Goal: Transaction & Acquisition: Purchase product/service

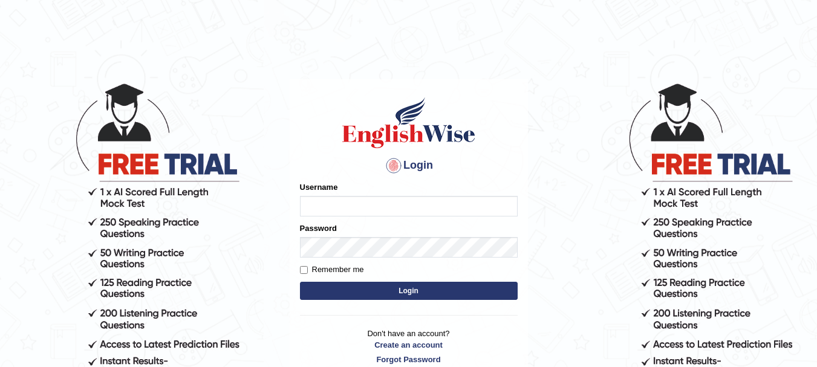
type input "anishakhatun_parramatta"
click at [443, 295] on button "Login" at bounding box center [409, 291] width 218 height 18
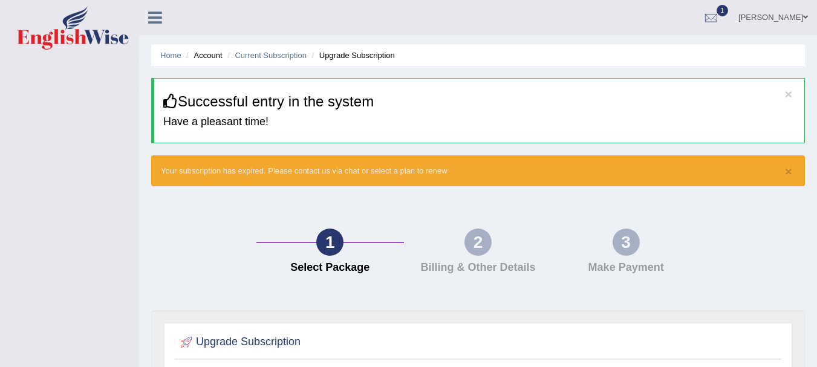
scroll to position [321, 0]
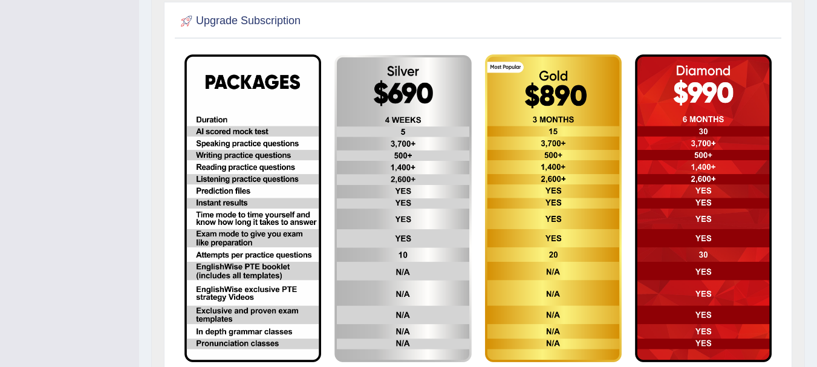
drag, startPoint x: 817, startPoint y: 191, endPoint x: 819, endPoint y: 199, distance: 8.8
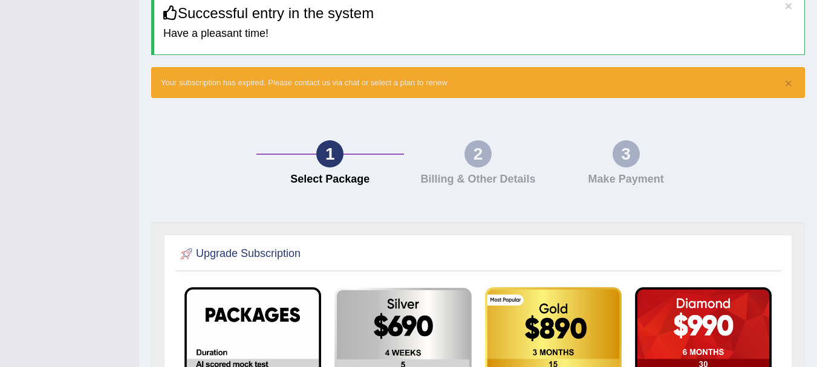
scroll to position [409, 0]
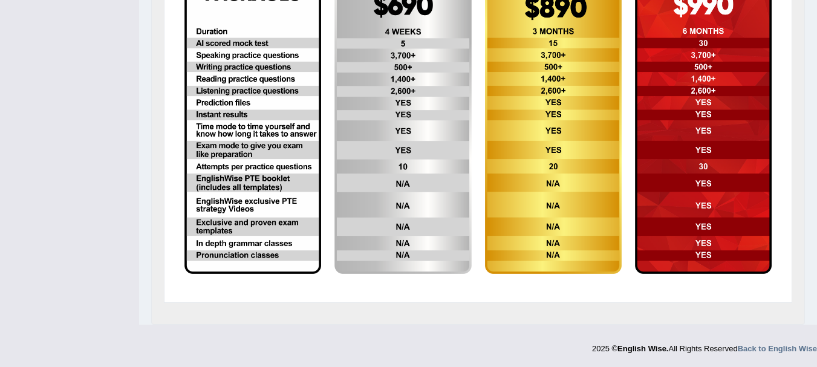
click at [793, 210] on div "Upgrade Subscription" at bounding box center [478, 113] width 654 height 424
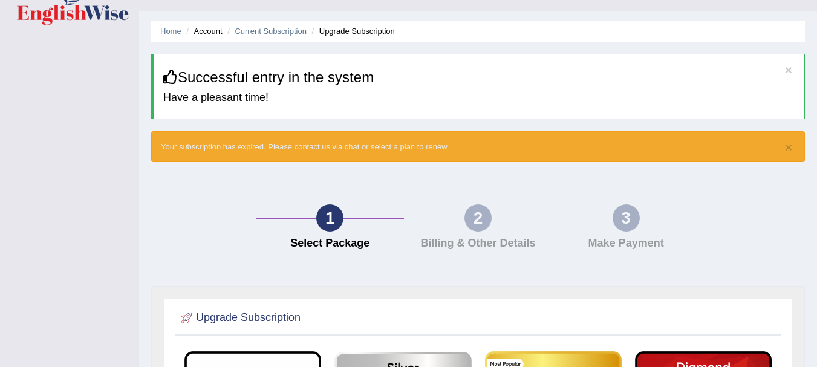
scroll to position [0, 0]
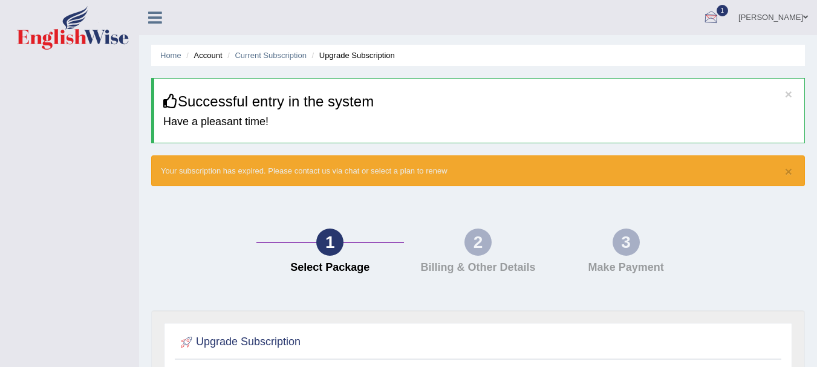
click at [720, 11] on div at bounding box center [711, 18] width 18 height 18
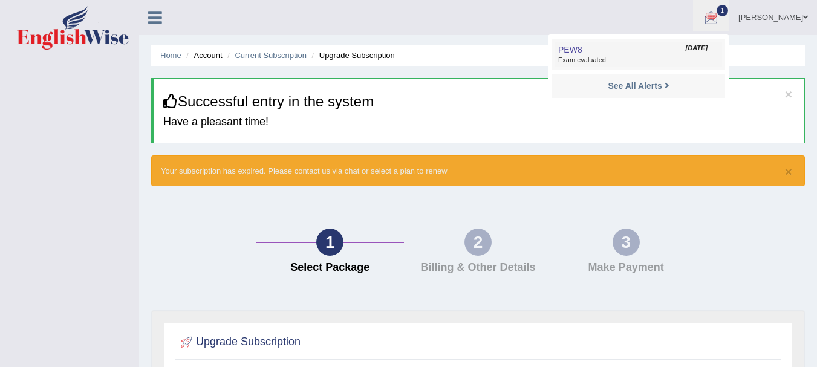
click at [630, 65] on span "Exam evaluated" at bounding box center [638, 61] width 161 height 10
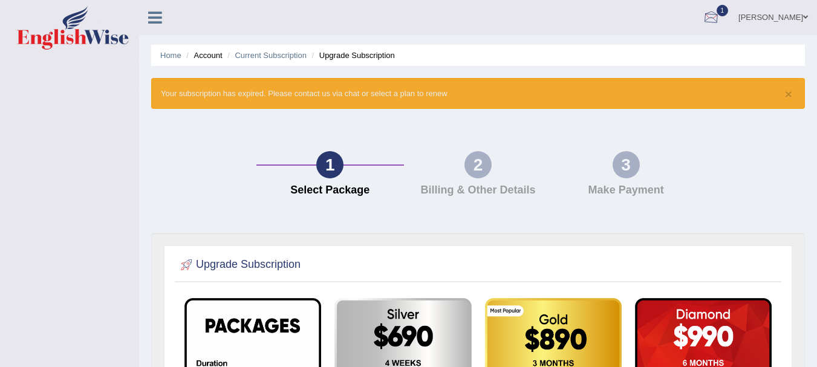
click at [720, 16] on div at bounding box center [711, 18] width 18 height 18
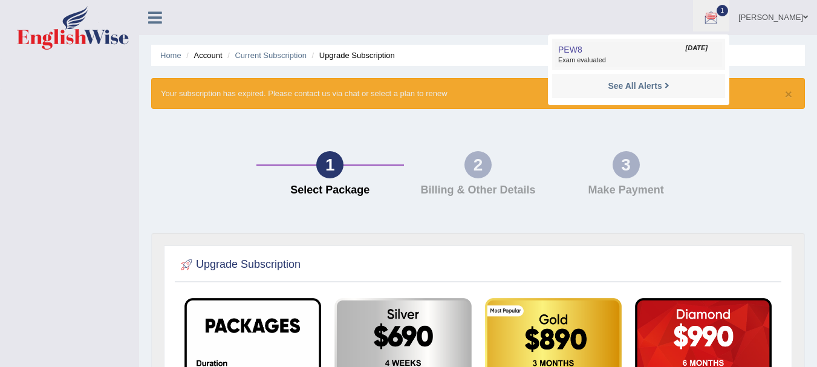
click at [698, 45] on span "Sep 28, 2025" at bounding box center [697, 49] width 22 height 10
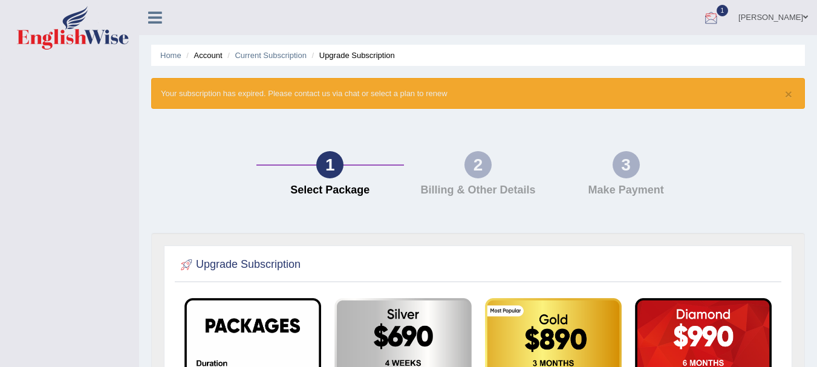
click at [719, 14] on div at bounding box center [711, 18] width 18 height 18
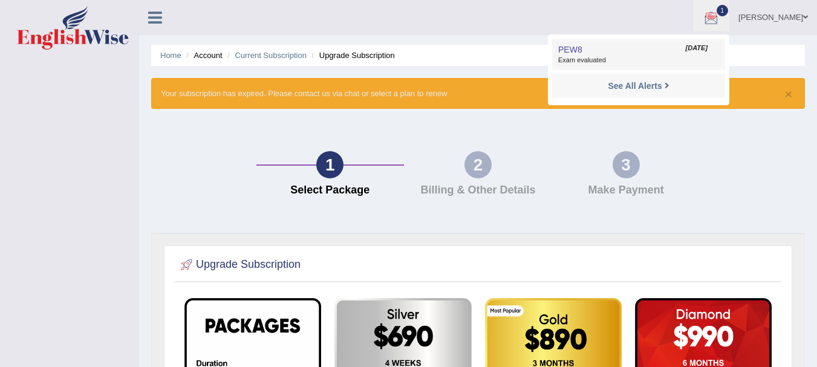
click at [596, 57] on span "Exam evaluated" at bounding box center [638, 61] width 161 height 10
click at [582, 46] on span "PEW8" at bounding box center [570, 50] width 24 height 10
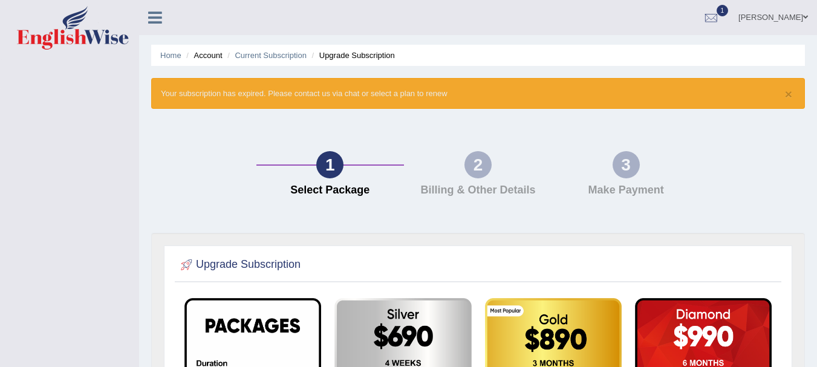
click at [477, 167] on div "2" at bounding box center [478, 164] width 27 height 27
click at [181, 55] on link "Home" at bounding box center [170, 55] width 21 height 9
click at [205, 54] on li "Account" at bounding box center [202, 55] width 39 height 11
click at [253, 56] on link "Current Subscription" at bounding box center [271, 55] width 72 height 9
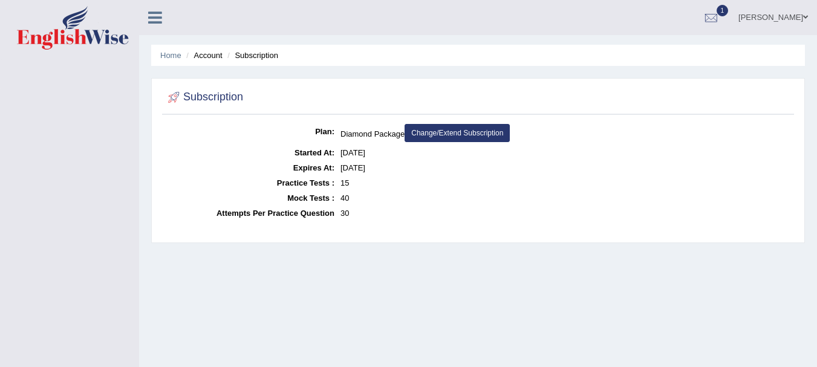
click at [446, 131] on link "Change/Extend Subscription" at bounding box center [457, 133] width 105 height 18
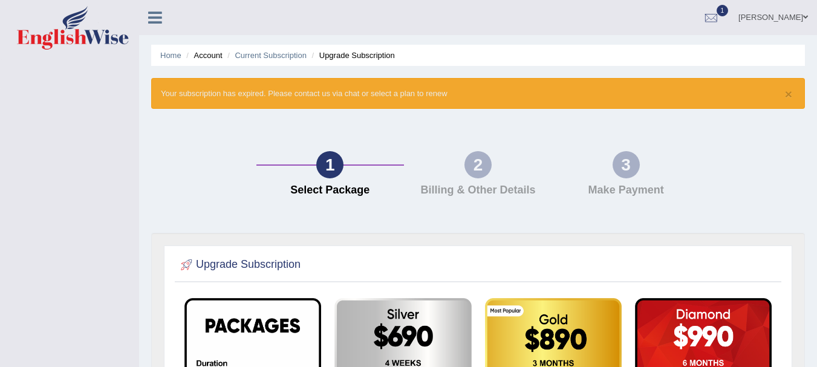
click at [477, 163] on div "2" at bounding box center [478, 164] width 27 height 27
click at [713, 21] on div at bounding box center [711, 18] width 18 height 18
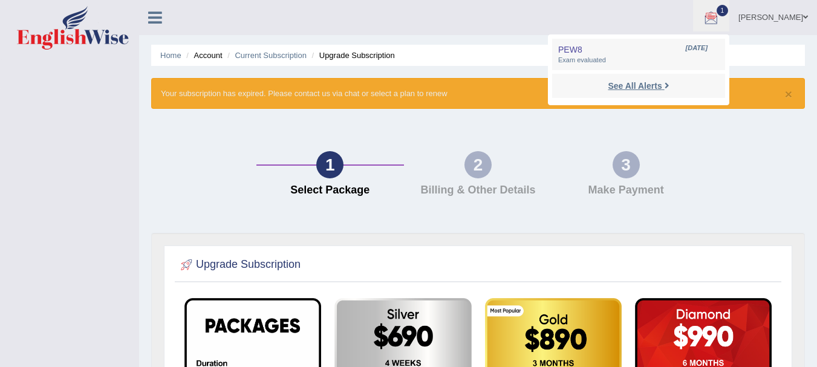
click at [651, 80] on link "See All Alerts" at bounding box center [638, 85] width 67 height 13
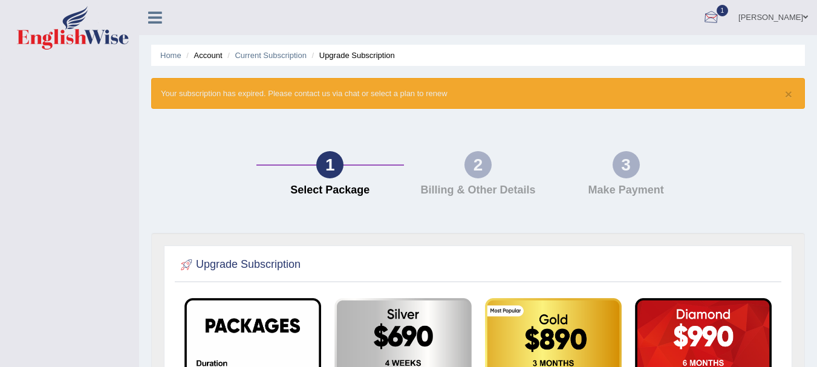
click at [720, 15] on div at bounding box center [711, 18] width 18 height 18
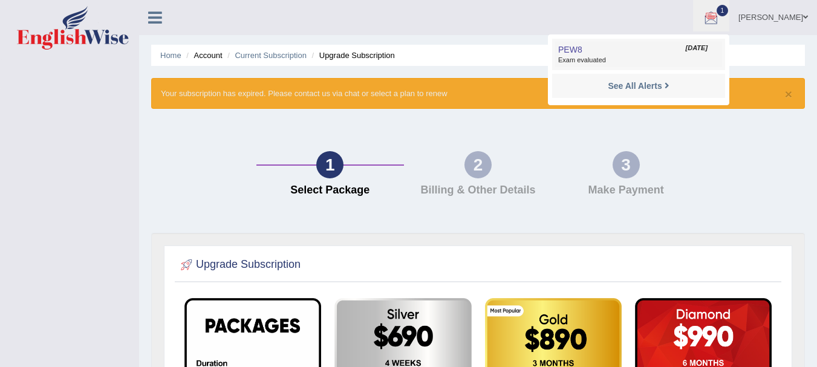
click at [675, 46] on link "PEW8 Sep 28, 2025 Exam evaluated" at bounding box center [638, 54] width 167 height 25
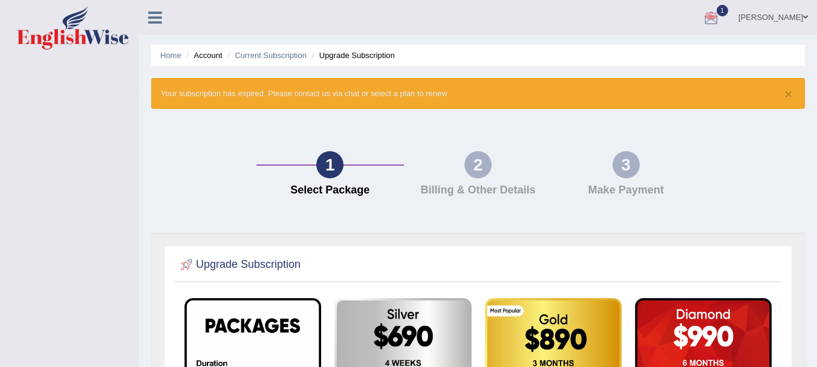
click at [664, 60] on ul "Home Account Current Subscription Upgrade Subscription" at bounding box center [478, 55] width 654 height 21
drag, startPoint x: 670, startPoint y: 55, endPoint x: 704, endPoint y: 29, distance: 43.2
click at [691, 39] on div "Home Account Current Subscription Upgrade Subscription × Your subscription has …" at bounding box center [478, 328] width 678 height 657
click at [717, 20] on div at bounding box center [711, 18] width 18 height 18
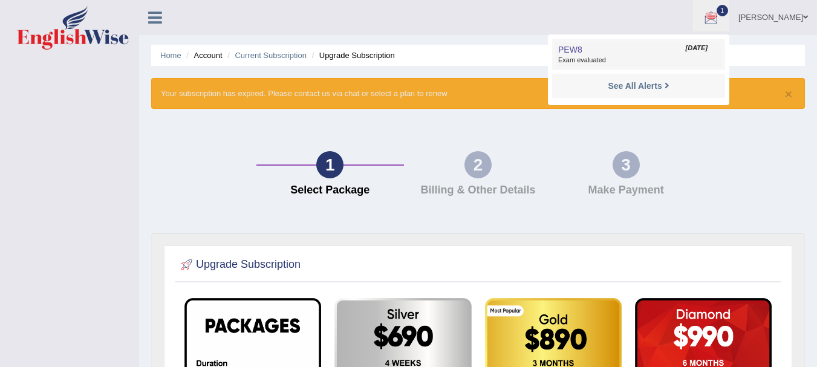
click at [582, 45] on span "PEW8" at bounding box center [570, 50] width 24 height 10
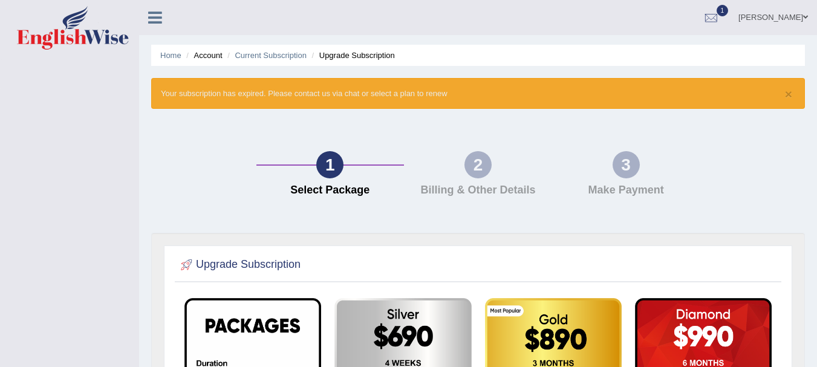
scroll to position [321, 0]
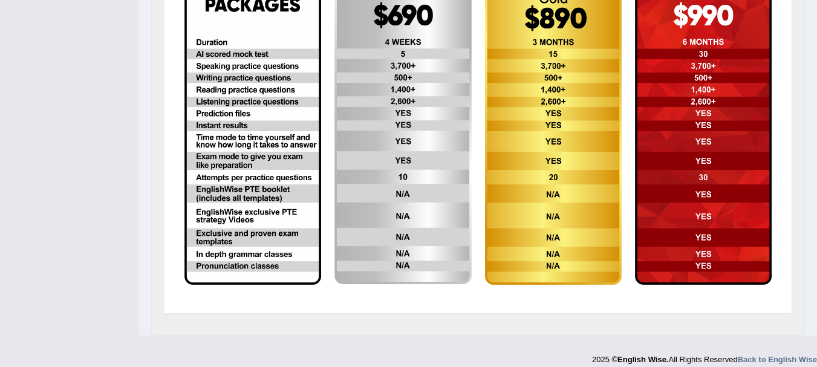
click at [693, 182] on img at bounding box center [703, 131] width 137 height 308
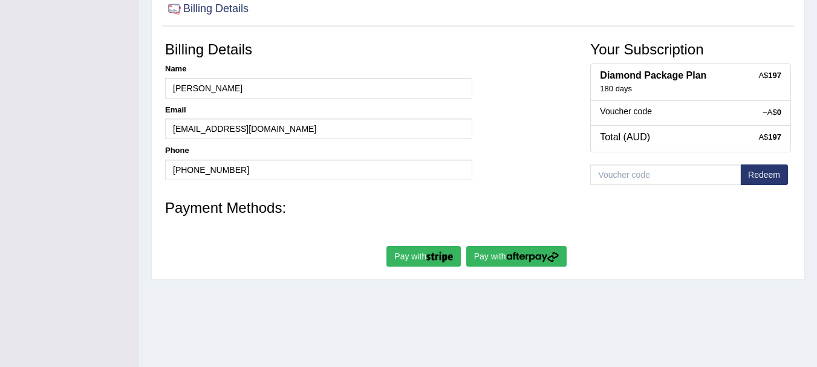
scroll to position [208, 0]
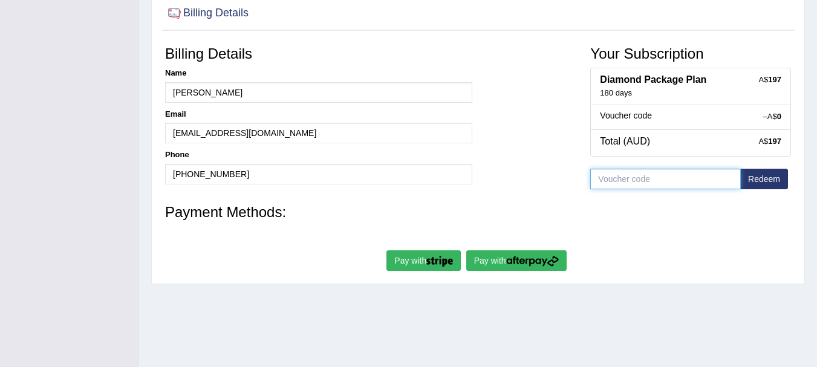
click at [659, 175] on input "text" at bounding box center [665, 179] width 151 height 21
type input "DISCOUNT"
click at [765, 173] on span "Redeem" at bounding box center [766, 181] width 50 height 24
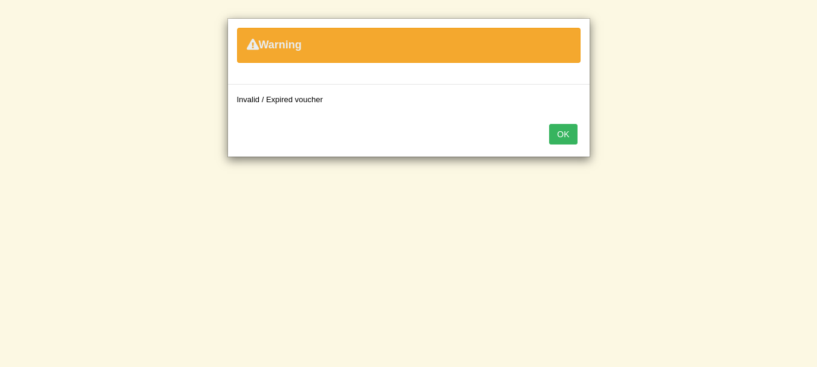
click at [570, 132] on button "OK" at bounding box center [563, 134] width 28 height 21
